Goal: Subscribe to service/newsletter

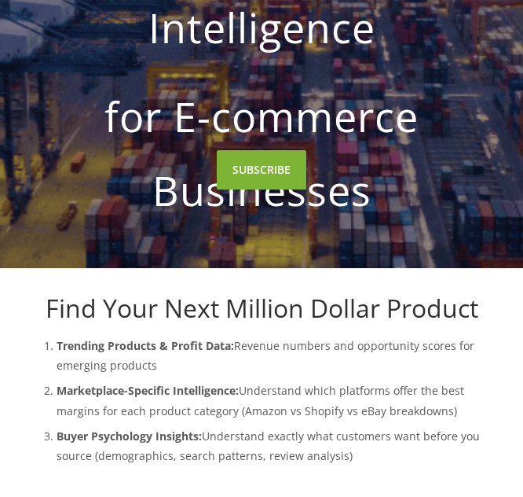
click at [281, 180] on link "SUBSCRIBE" at bounding box center [262, 169] width 90 height 39
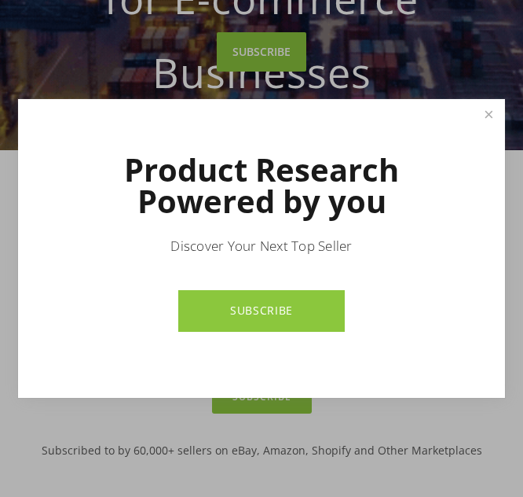
scroll to position [393, 0]
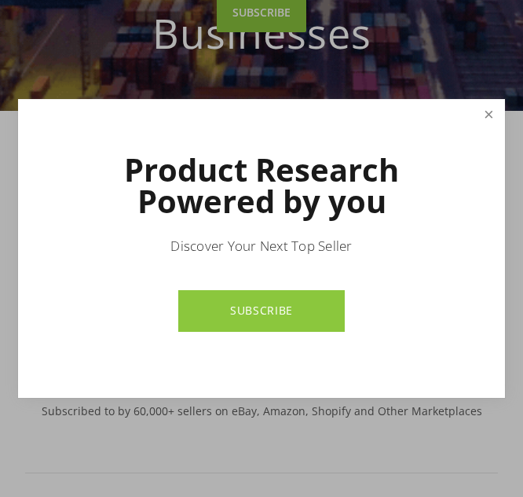
click at [489, 111] on link "Close" at bounding box center [490, 115] width 28 height 28
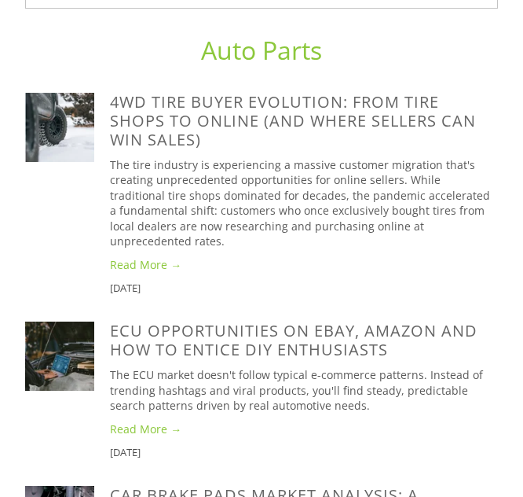
scroll to position [1258, 0]
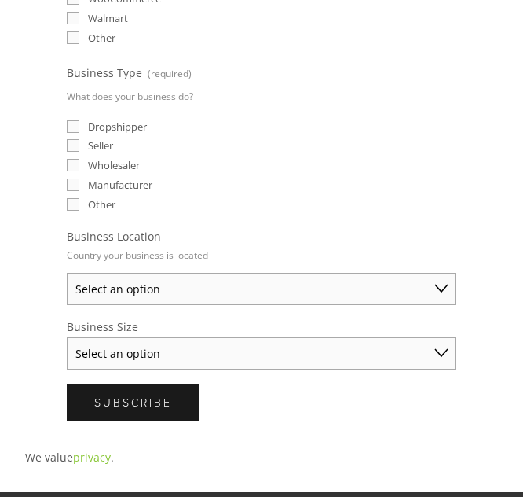
scroll to position [550, 0]
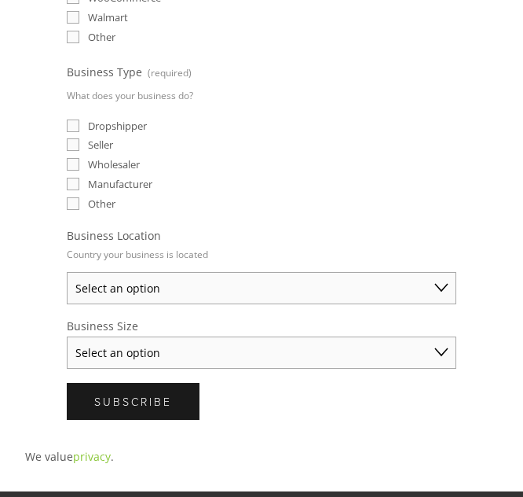
click at [432, 280] on select "Select an option Australia United States United Kingdom China Japan Germany Can…" at bounding box center [262, 288] width 390 height 32
click at [385, 197] on div "Other" at bounding box center [262, 203] width 390 height 15
click at [444, 352] on select "Select an option Solo Merchant (under $50K annual sales) Small Business ($50K -…" at bounding box center [262, 352] width 390 height 32
click at [443, 244] on fieldset "Business Location Country your business is located Select an option Australia U…" at bounding box center [262, 266] width 390 height 76
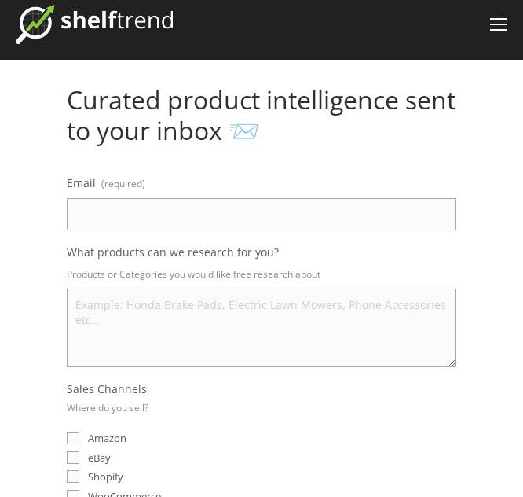
scroll to position [0, 0]
